Goal: Task Accomplishment & Management: Use online tool/utility

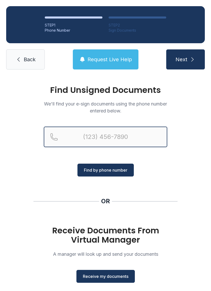
click at [131, 134] on input "Reservation phone number" at bounding box center [105, 136] width 123 height 21
click at [128, 133] on input "(" at bounding box center [105, 136] width 123 height 21
click at [125, 141] on input "(" at bounding box center [105, 136] width 123 height 21
type input "[PHONE_NUMBER]"
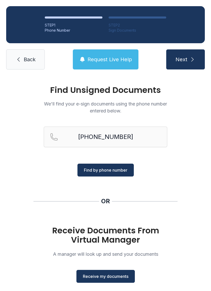
click at [104, 166] on button "Find by phone number" at bounding box center [105, 169] width 56 height 13
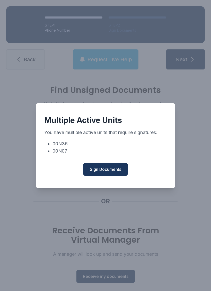
click at [103, 172] on span "Sign Documents" at bounding box center [105, 169] width 31 height 6
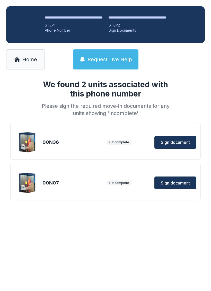
click at [167, 145] on button "Sign document" at bounding box center [175, 142] width 42 height 13
click at [177, 184] on span "Sign document" at bounding box center [175, 183] width 29 height 6
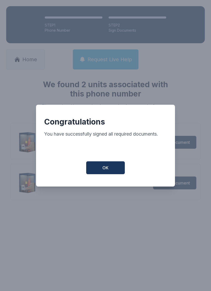
click at [116, 170] on button "OK" at bounding box center [105, 167] width 39 height 13
